Goal: Task Accomplishment & Management: Manage account settings

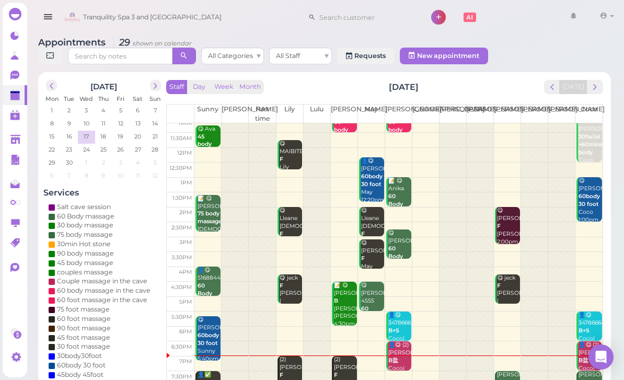
scroll to position [20, 0]
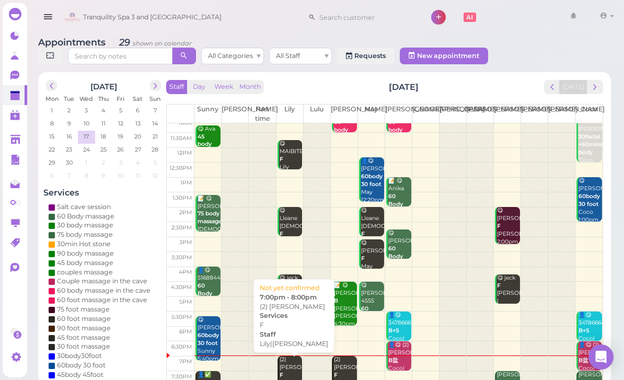
click at [293, 367] on div "(2) [PERSON_NAME]|[PERSON_NAME] 7:00pm - 8:00pm" at bounding box center [291, 387] width 24 height 62
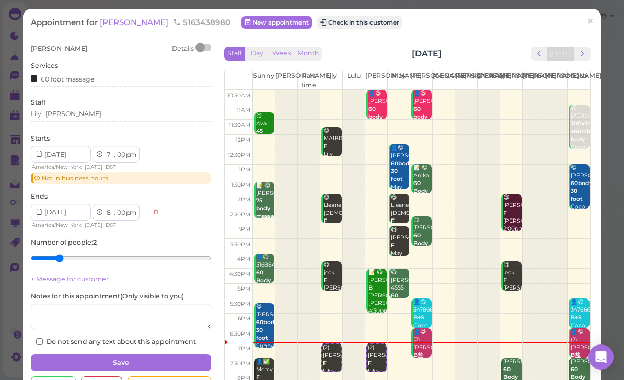
click at [329, 28] on button "Check in this customer" at bounding box center [359, 22] width 85 height 13
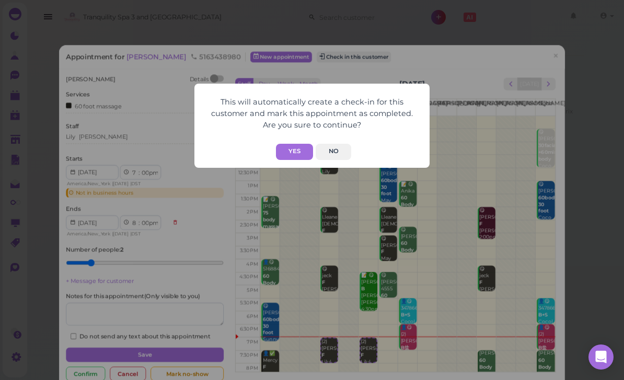
click at [294, 150] on button "Yes" at bounding box center [294, 152] width 37 height 16
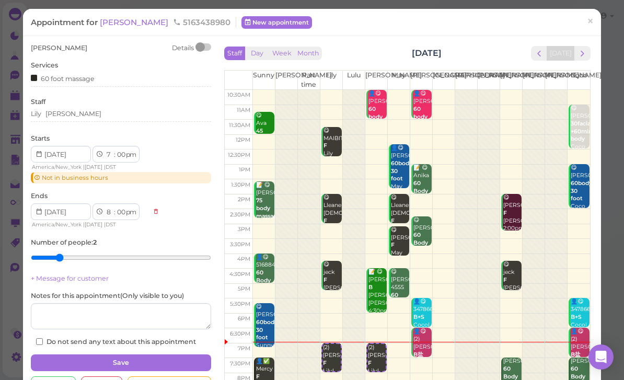
click at [593, 25] on span "×" at bounding box center [590, 21] width 7 height 15
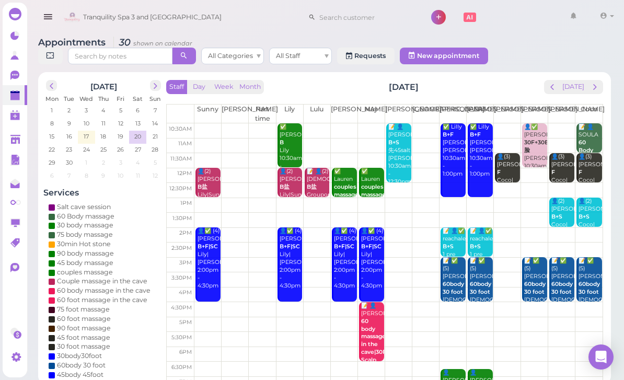
scroll to position [4, 0]
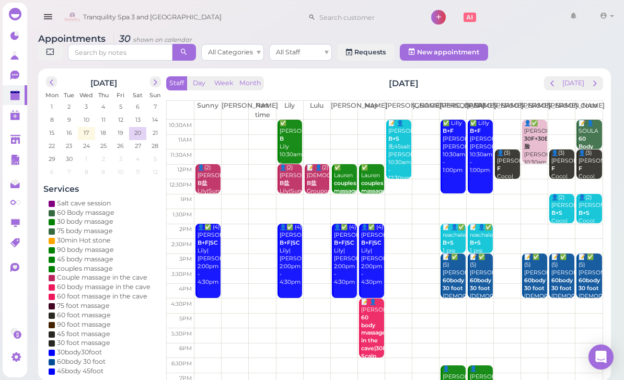
click at [594, 89] on button "next" at bounding box center [595, 83] width 16 height 14
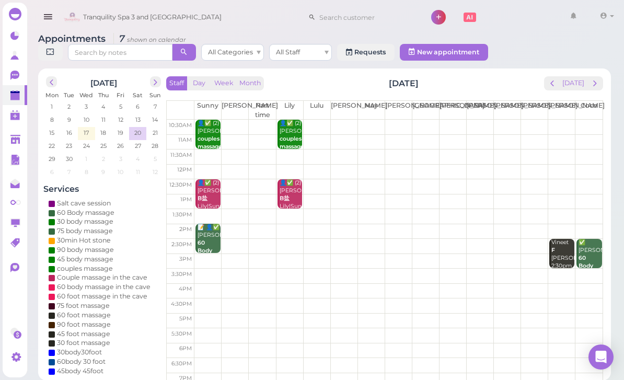
click at [556, 89] on button "prev" at bounding box center [552, 83] width 16 height 14
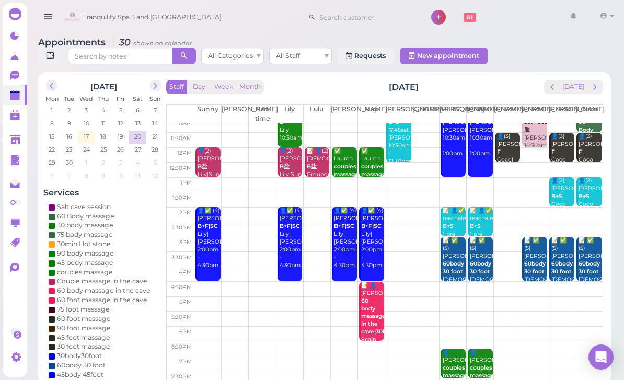
scroll to position [20, 0]
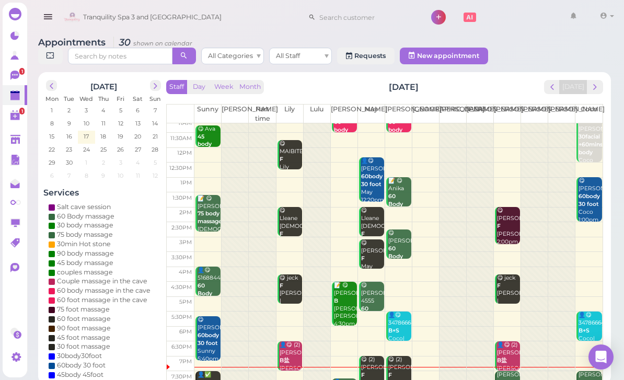
scroll to position [20, 0]
click at [204, 380] on html "Dashboard Reports Customers Conversations 1" at bounding box center [312, 192] width 624 height 384
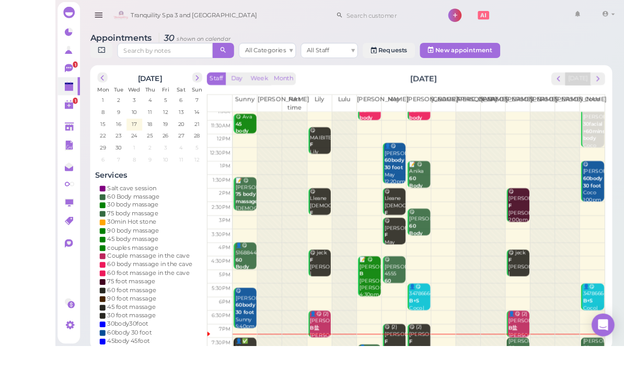
scroll to position [4, 0]
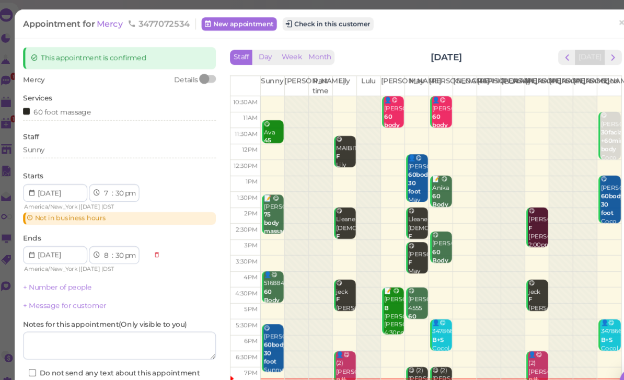
click at [327, 26] on button "Check in this customer" at bounding box center [315, 22] width 85 height 13
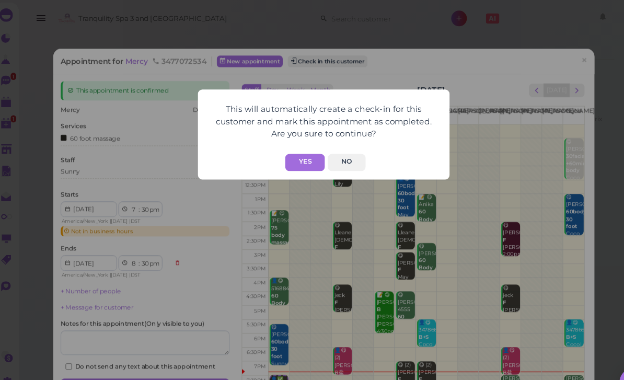
click at [290, 154] on button "Yes" at bounding box center [294, 152] width 37 height 16
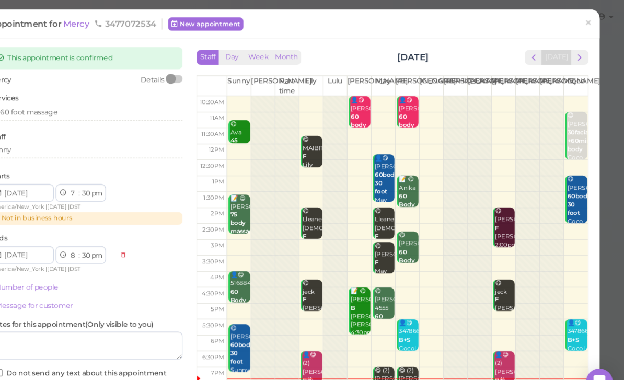
click at [587, 23] on span "×" at bounding box center [590, 21] width 7 height 15
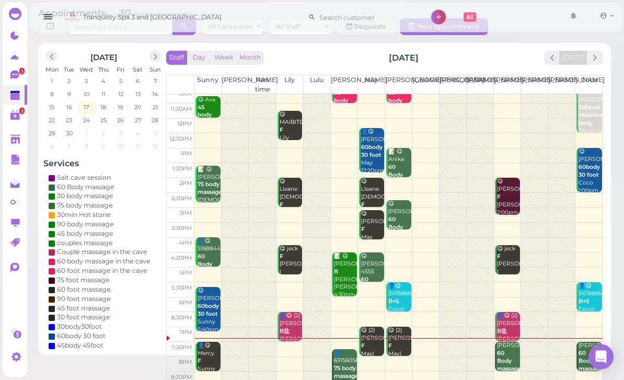
scroll to position [37, 0]
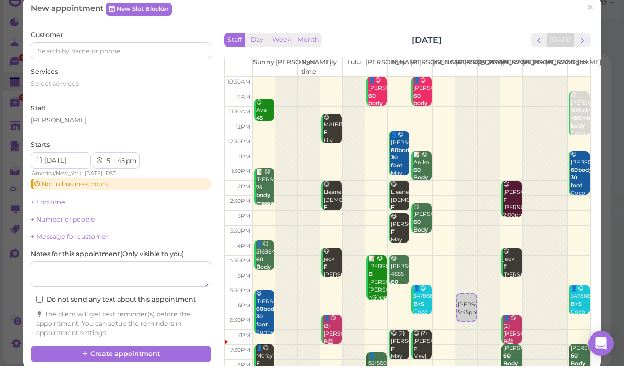
select select "11"
select select "30"
select select "am"
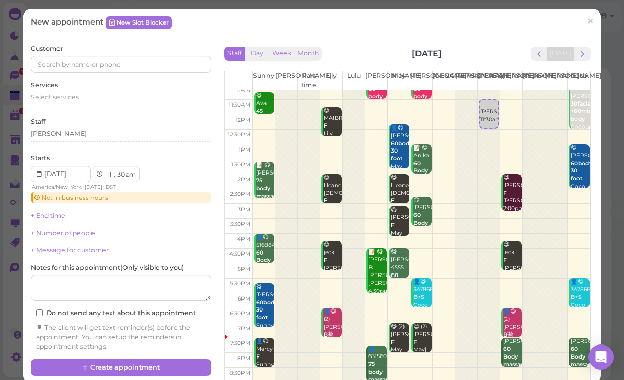
scroll to position [20, 0]
click at [590, 24] on span "×" at bounding box center [590, 21] width 7 height 15
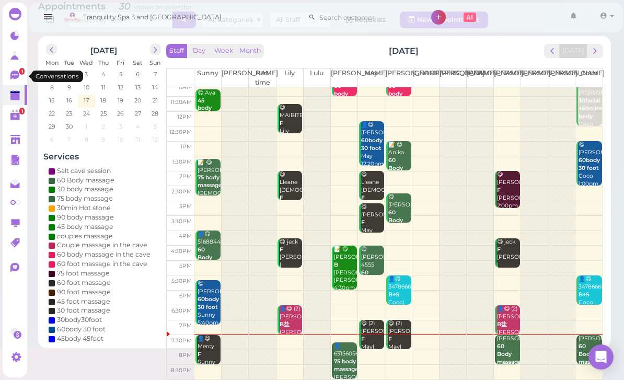
click at [22, 77] on link "1" at bounding box center [15, 75] width 25 height 20
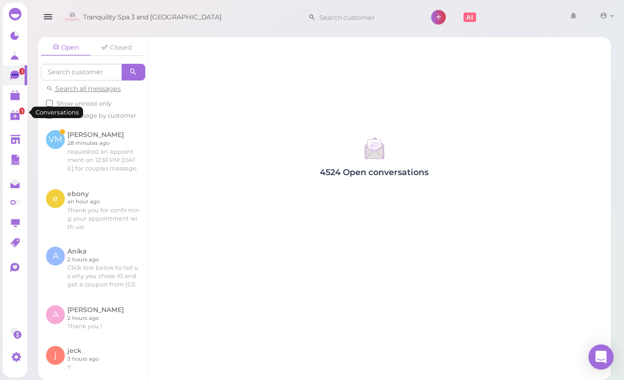
scroll to position [33, 0]
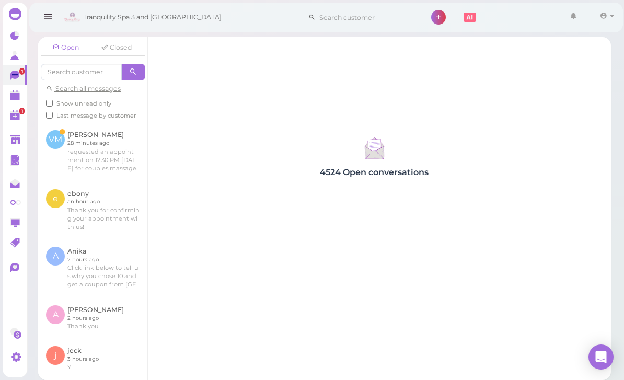
click at [106, 122] on link at bounding box center [92, 151] width 109 height 59
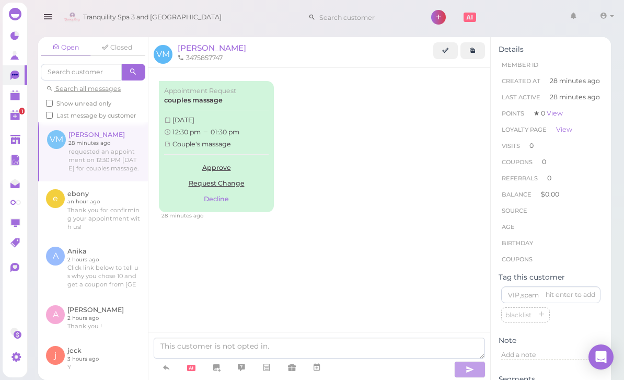
click at [217, 169] on link "Approve" at bounding box center [216, 168] width 105 height 16
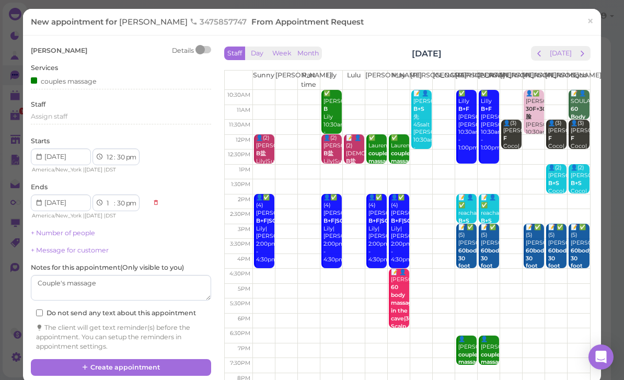
click at [507, 187] on td at bounding box center [422, 186] width 338 height 15
click at [80, 152] on input at bounding box center [61, 156] width 60 height 17
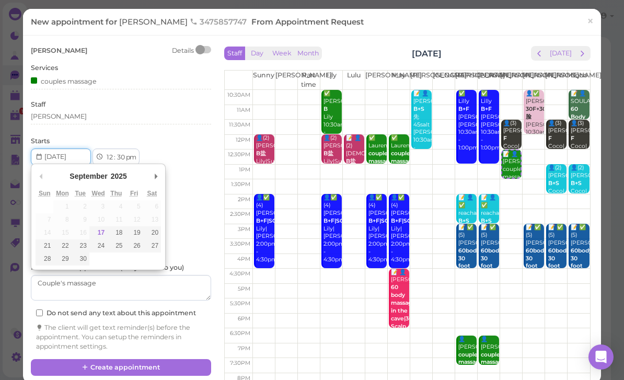
scroll to position [33, 0]
click at [84, 116] on div "[PERSON_NAME]" at bounding box center [121, 116] width 180 height 9
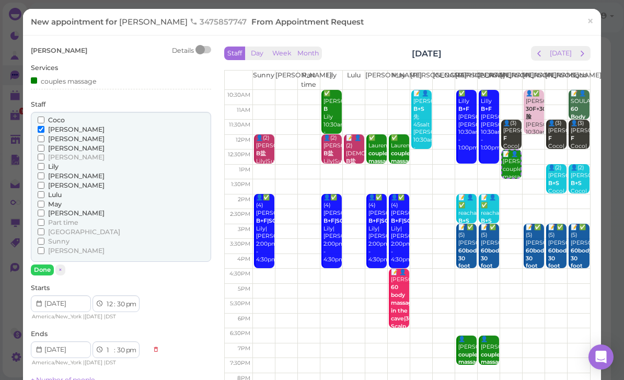
click at [61, 173] on span "[PERSON_NAME]" at bounding box center [76, 176] width 56 height 8
click at [44, 173] on input "[PERSON_NAME]" at bounding box center [41, 176] width 7 height 7
click at [58, 181] on span "[PERSON_NAME]" at bounding box center [76, 185] width 56 height 8
click at [44, 182] on input "[PERSON_NAME]" at bounding box center [41, 185] width 7 height 7
click at [55, 181] on span "[PERSON_NAME]" at bounding box center [76, 185] width 56 height 8
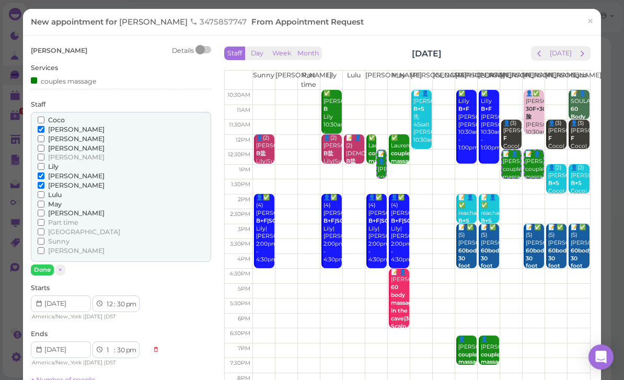
click at [44, 182] on input "[PERSON_NAME]" at bounding box center [41, 185] width 7 height 7
click at [597, 26] on link "×" at bounding box center [590, 22] width 19 height 25
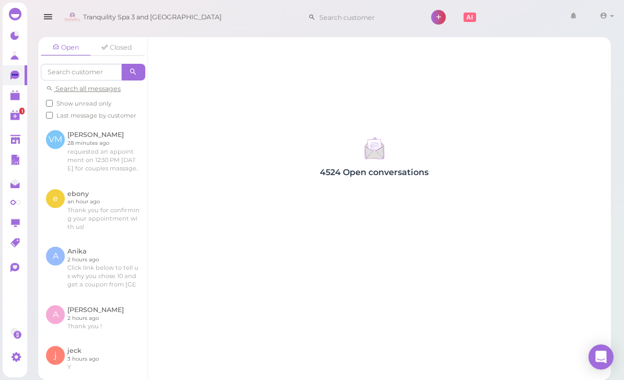
click at [104, 143] on link at bounding box center [92, 151] width 109 height 59
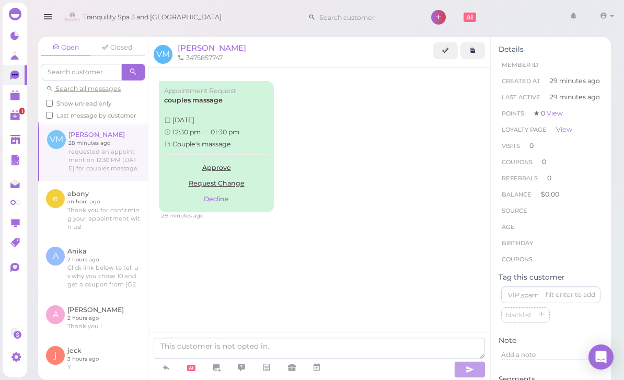
click at [219, 169] on link "Approve" at bounding box center [216, 168] width 105 height 16
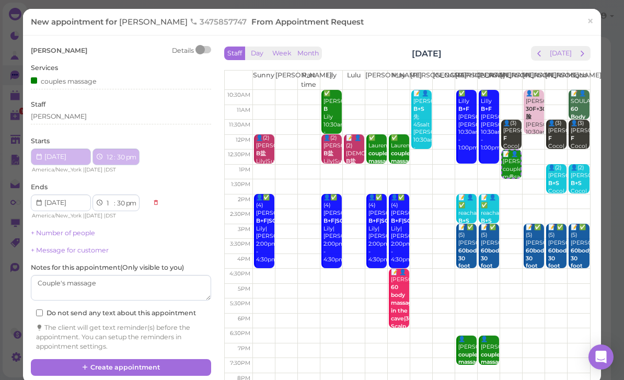
click at [513, 154] on div "📝 👤[PERSON_NAME] couples massage Couple's massage [PERSON_NAME] 12:30pm - 1:30pm" at bounding box center [511, 190] width 18 height 78
click at [75, 118] on div "[PERSON_NAME]" at bounding box center [121, 116] width 180 height 9
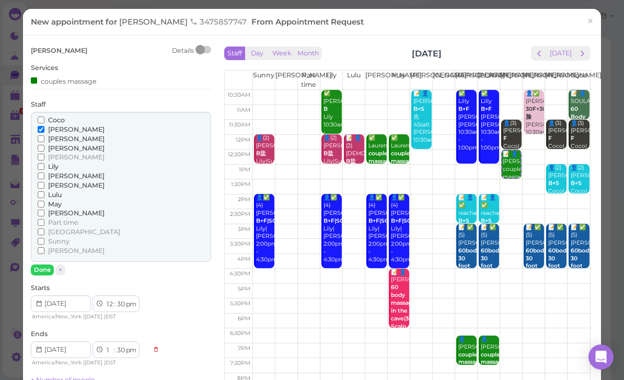
click at [54, 184] on span "[PERSON_NAME]" at bounding box center [76, 185] width 56 height 8
click at [44, 184] on input "[PERSON_NAME]" at bounding box center [41, 185] width 7 height 7
click at [63, 174] on span "[PERSON_NAME]" at bounding box center [76, 176] width 56 height 8
click at [44, 174] on input "[PERSON_NAME]" at bounding box center [41, 176] width 7 height 7
click at [60, 182] on span "[PERSON_NAME]" at bounding box center [76, 185] width 56 height 8
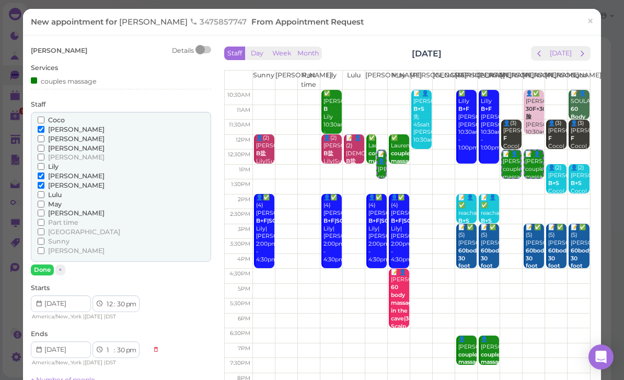
click at [44, 182] on input "[PERSON_NAME]" at bounding box center [41, 185] width 7 height 7
click at [42, 265] on button "Done" at bounding box center [42, 270] width 23 height 11
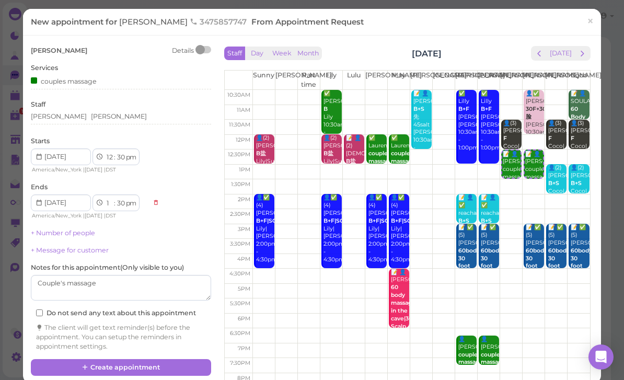
click at [149, 362] on button "Create appointment" at bounding box center [121, 367] width 180 height 17
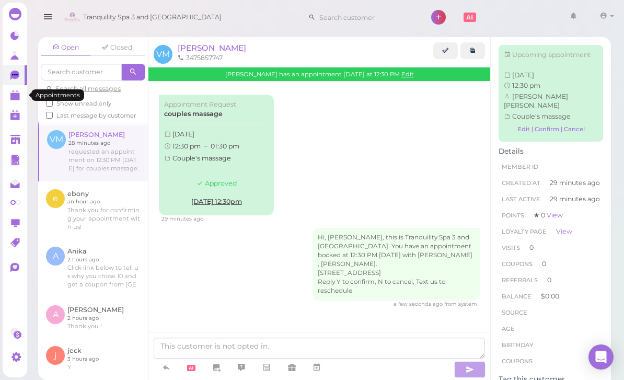
click at [12, 94] on polygon at bounding box center [14, 96] width 9 height 7
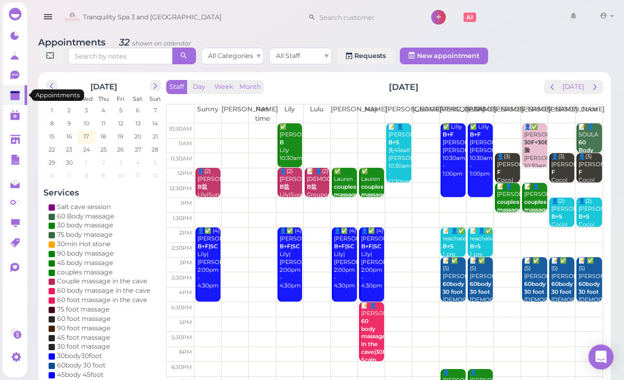
click at [553, 91] on span "prev" at bounding box center [552, 87] width 10 height 10
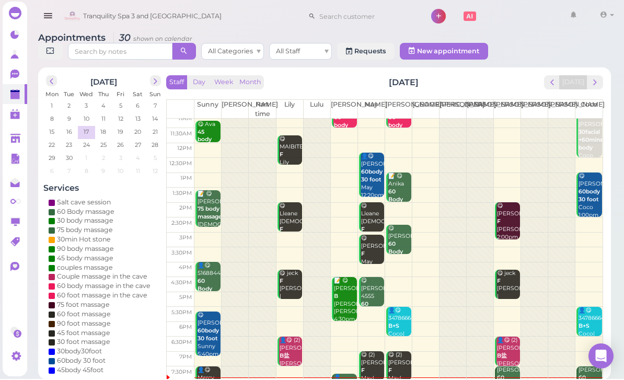
scroll to position [20, 0]
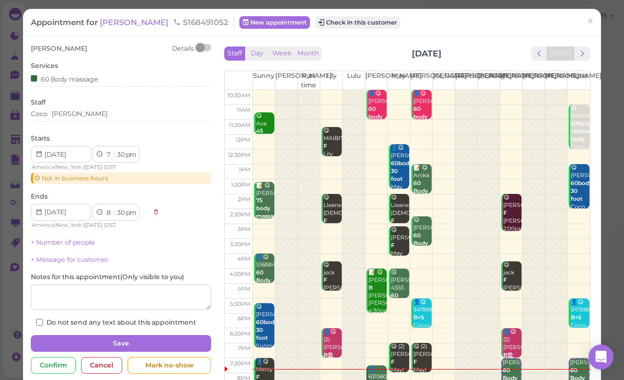
click at [344, 22] on button "Check in this customer" at bounding box center [357, 22] width 85 height 13
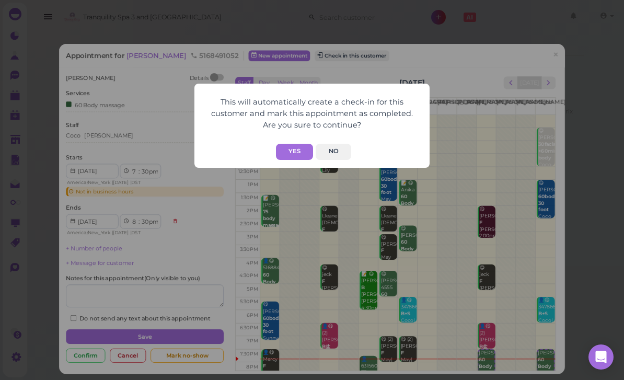
click at [292, 146] on button "Yes" at bounding box center [294, 152] width 37 height 16
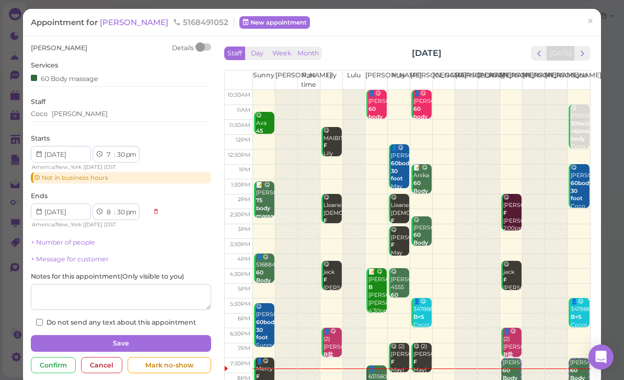
click at [591, 21] on span "×" at bounding box center [590, 21] width 7 height 15
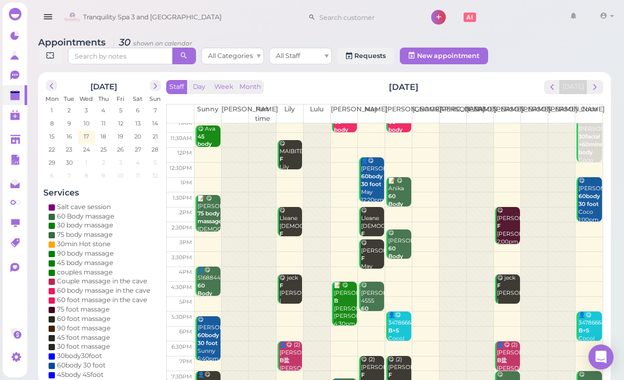
scroll to position [20, 0]
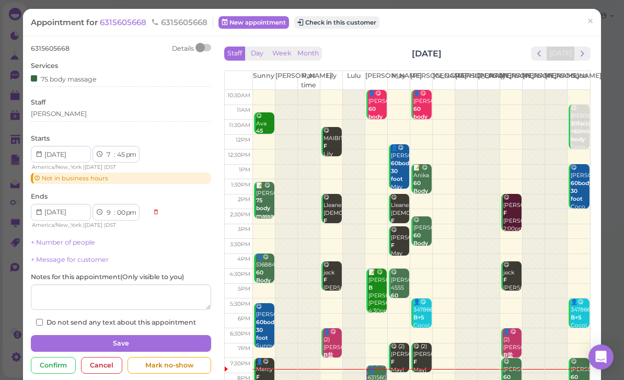
click at [354, 17] on button "Check in this customer" at bounding box center [336, 22] width 85 height 13
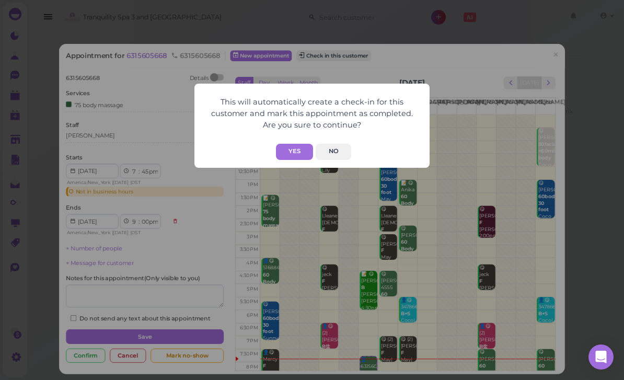
click at [290, 154] on button "Yes" at bounding box center [294, 152] width 37 height 16
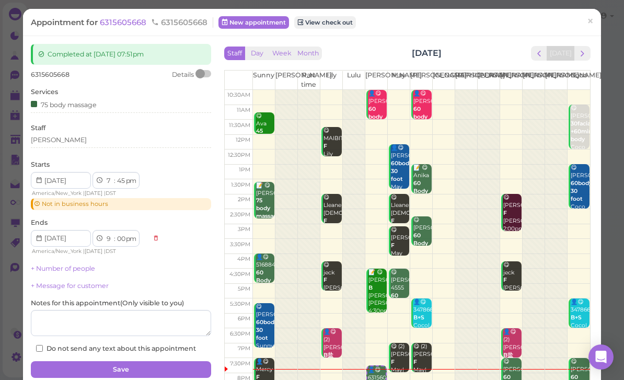
click at [581, 23] on link "×" at bounding box center [590, 22] width 19 height 25
